Goal: Task Accomplishment & Management: Manage account settings

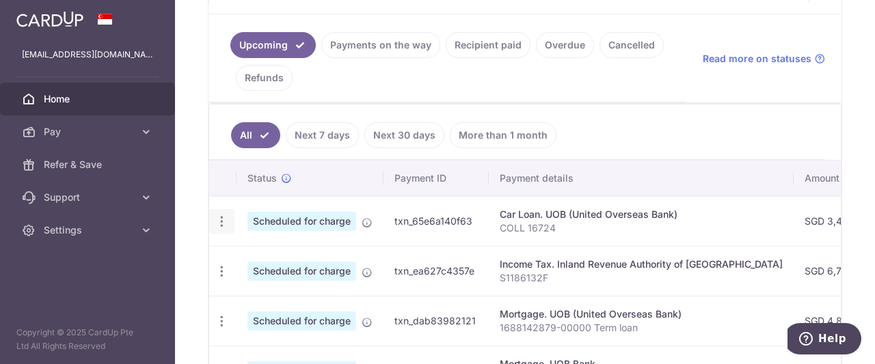
click at [225, 215] on icon "button" at bounding box center [222, 222] width 14 height 14
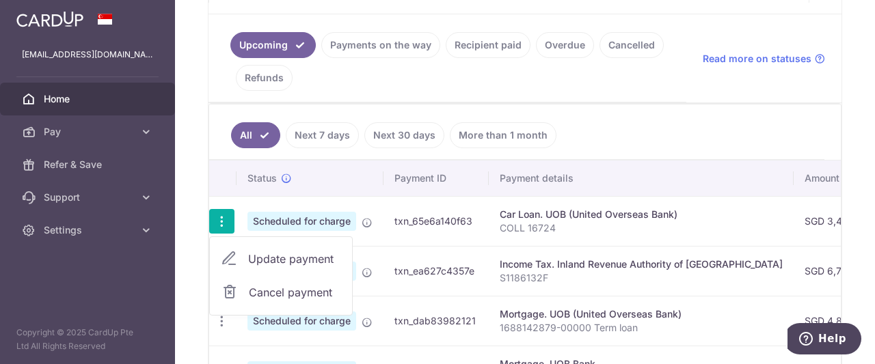
click at [275, 254] on span "Update payment" at bounding box center [294, 259] width 93 height 16
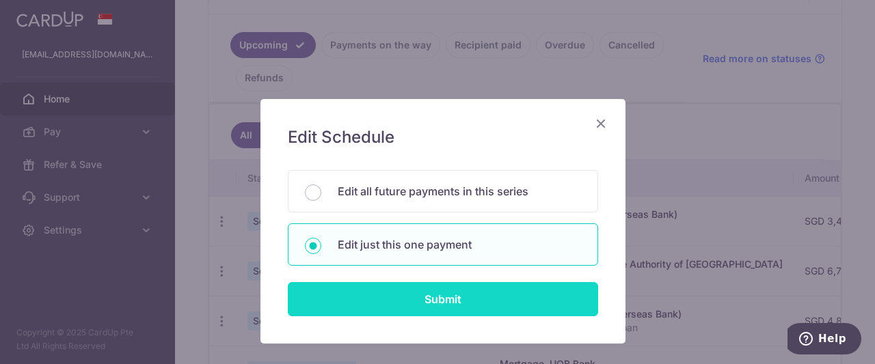
click at [328, 291] on input "Submit" at bounding box center [443, 299] width 310 height 34
radio input "true"
type input "3,442.00"
type input "[DATE]"
type input "COLL 16724"
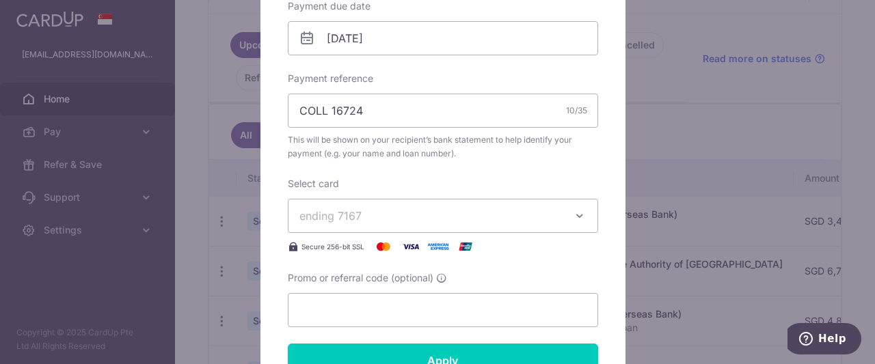
scroll to position [448, 0]
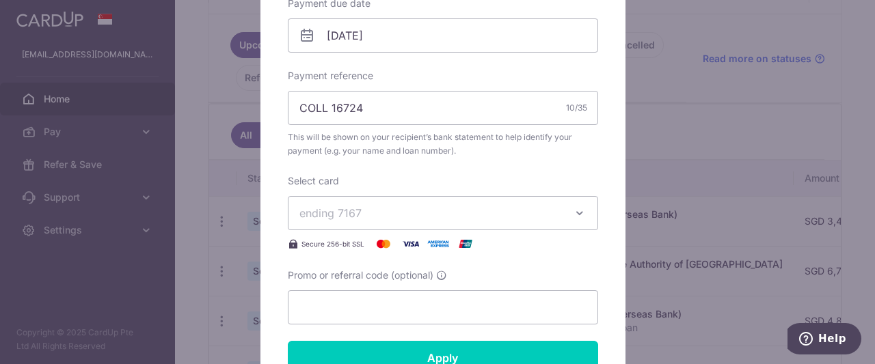
click at [398, 210] on span "ending 7167" at bounding box center [430, 213] width 263 height 16
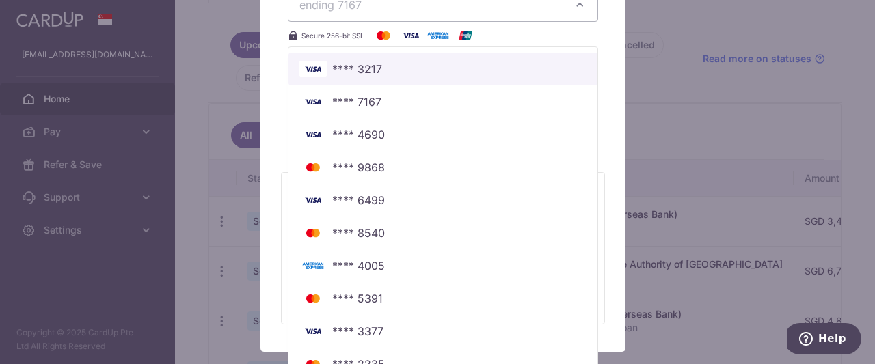
scroll to position [742, 0]
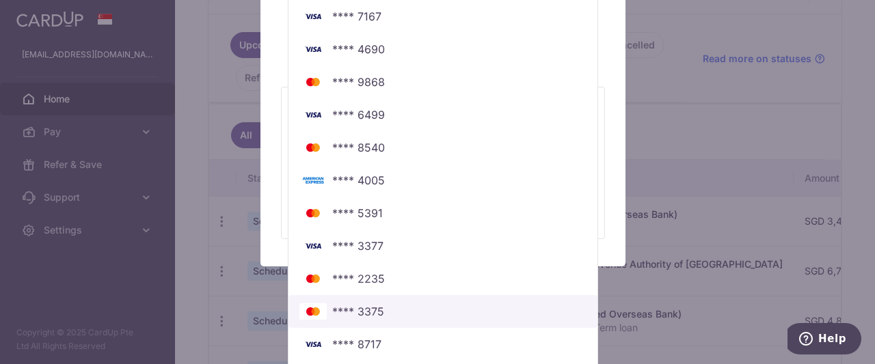
click at [390, 312] on span "**** 3375" at bounding box center [442, 312] width 287 height 16
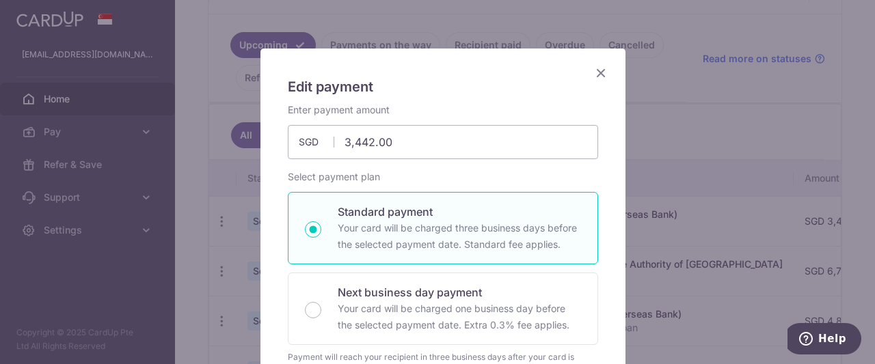
scroll to position [51, 0]
click at [595, 72] on icon "Close" at bounding box center [601, 72] width 16 height 17
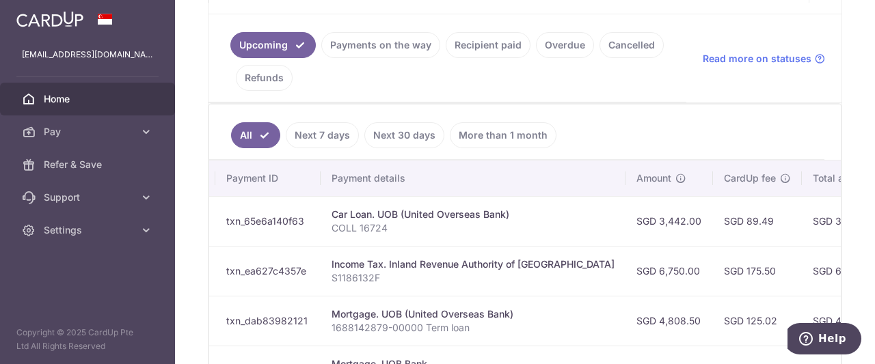
scroll to position [0, 0]
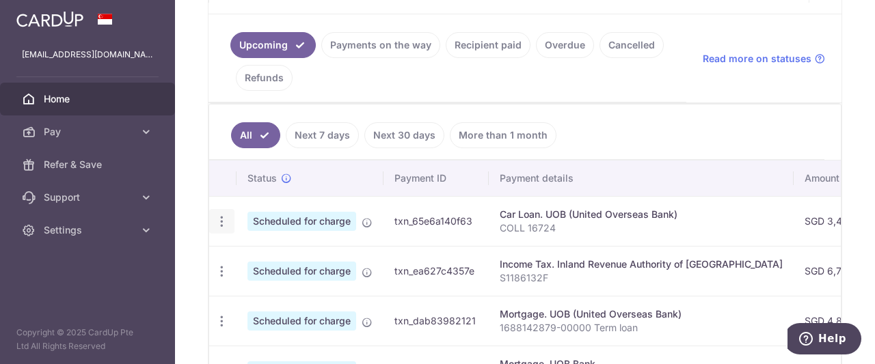
click at [224, 217] on icon "button" at bounding box center [222, 222] width 14 height 14
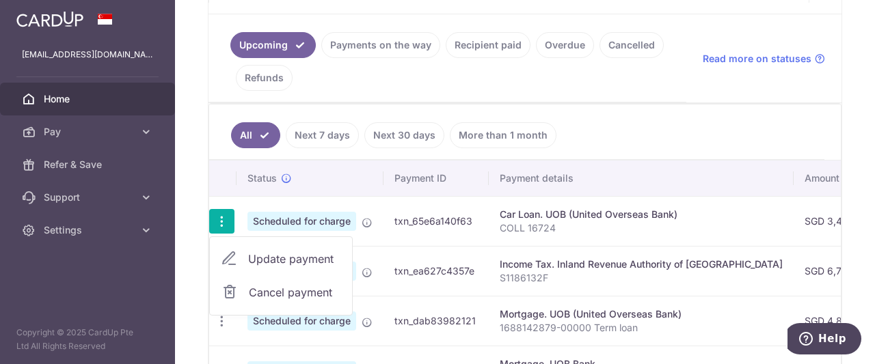
click at [252, 251] on span "Update payment" at bounding box center [294, 259] width 93 height 16
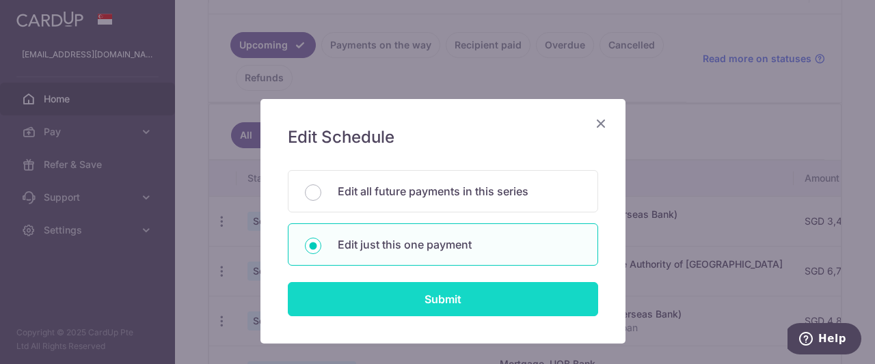
click at [368, 299] on input "Submit" at bounding box center [443, 299] width 310 height 34
radio input "true"
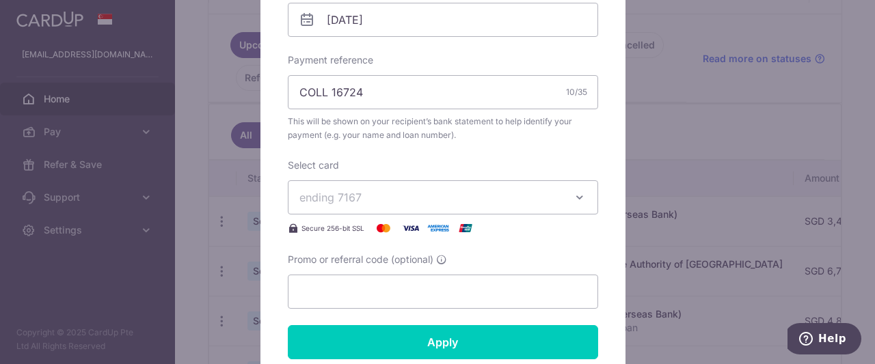
scroll to position [465, 0]
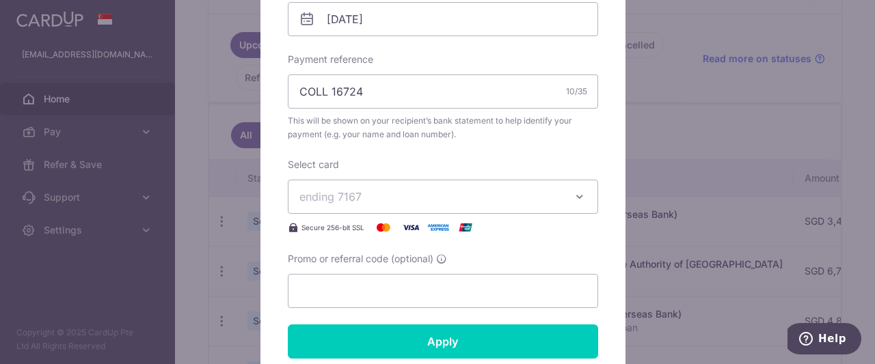
click at [399, 189] on span "ending 7167" at bounding box center [430, 197] width 263 height 16
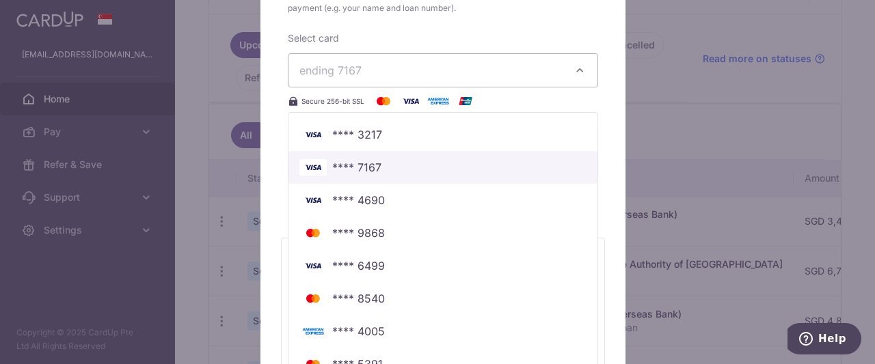
scroll to position [742, 0]
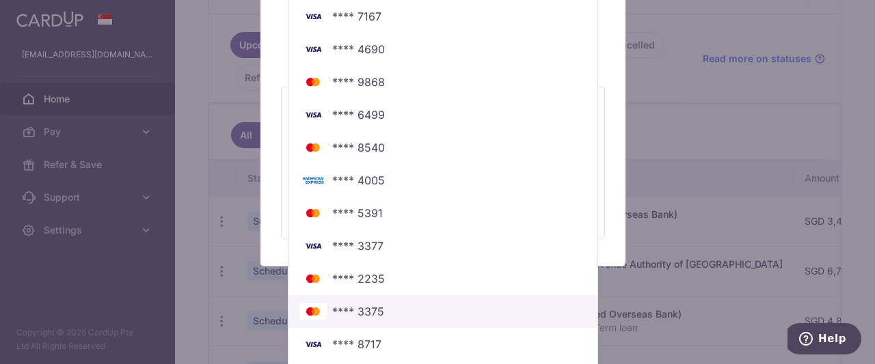
click at [383, 308] on span "**** 3375" at bounding box center [442, 312] width 287 height 16
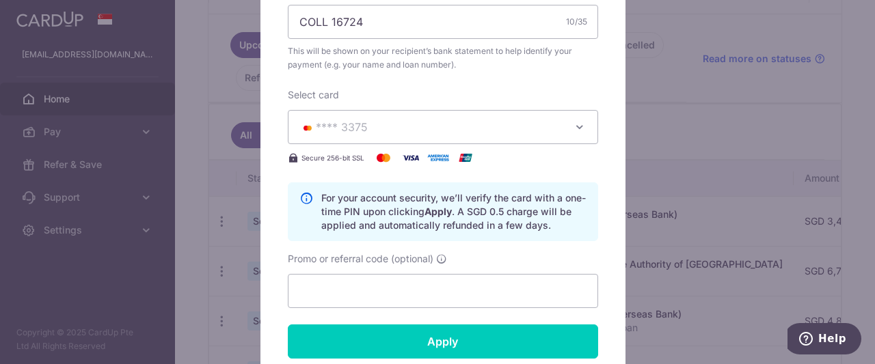
scroll to position [588, 0]
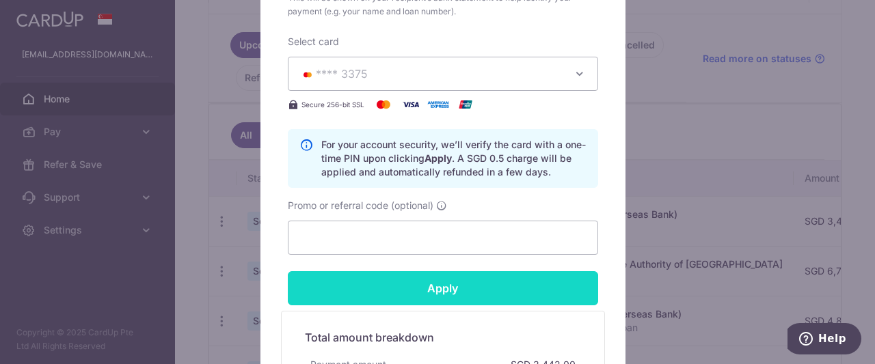
click at [507, 284] on input "Apply" at bounding box center [443, 288] width 310 height 34
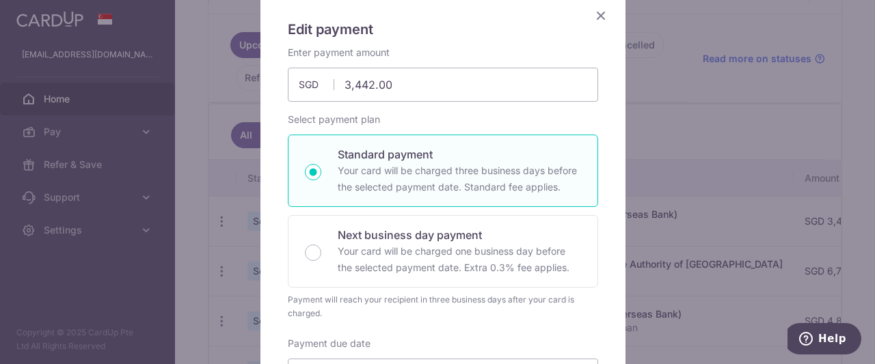
scroll to position [0, 0]
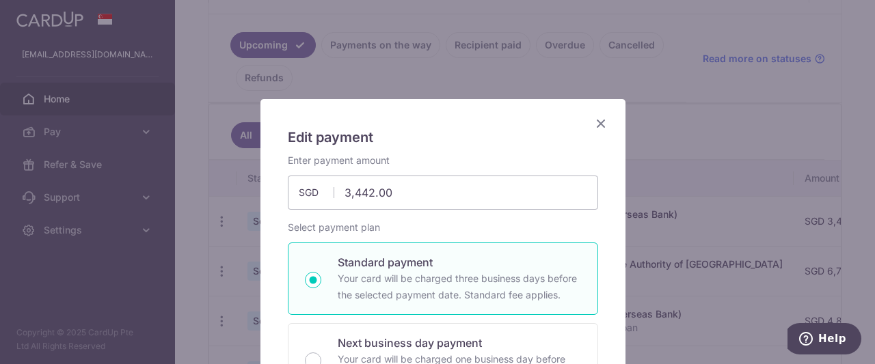
type input "Successfully Applied"
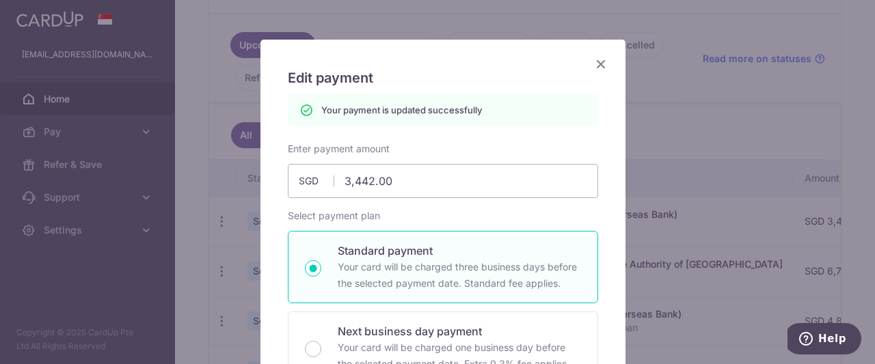
scroll to position [60, 0]
click at [597, 66] on icon "Close" at bounding box center [601, 63] width 16 height 17
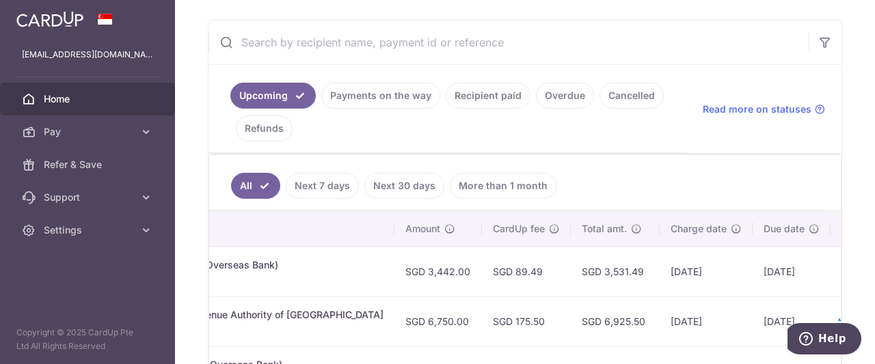
scroll to position [0, 425]
